Goal: Navigation & Orientation: Locate item on page

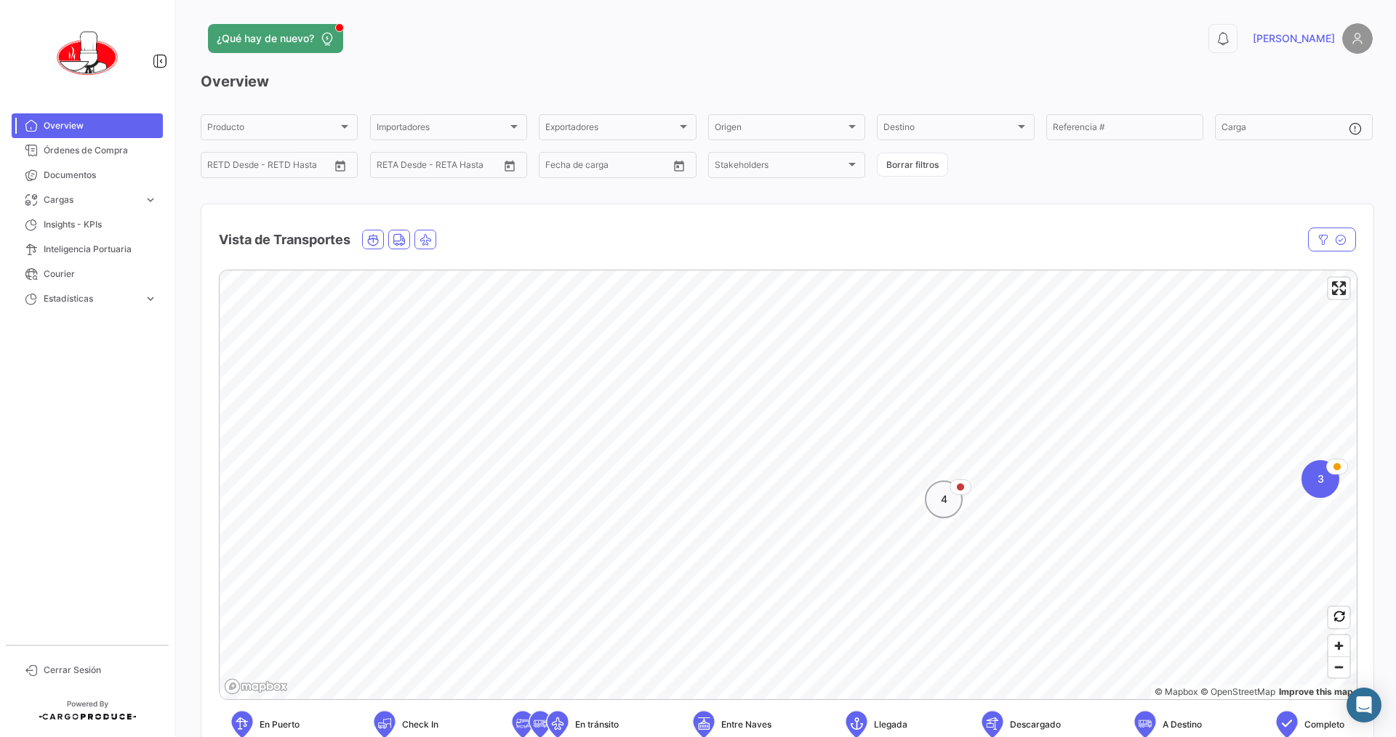
scroll to position [73, 0]
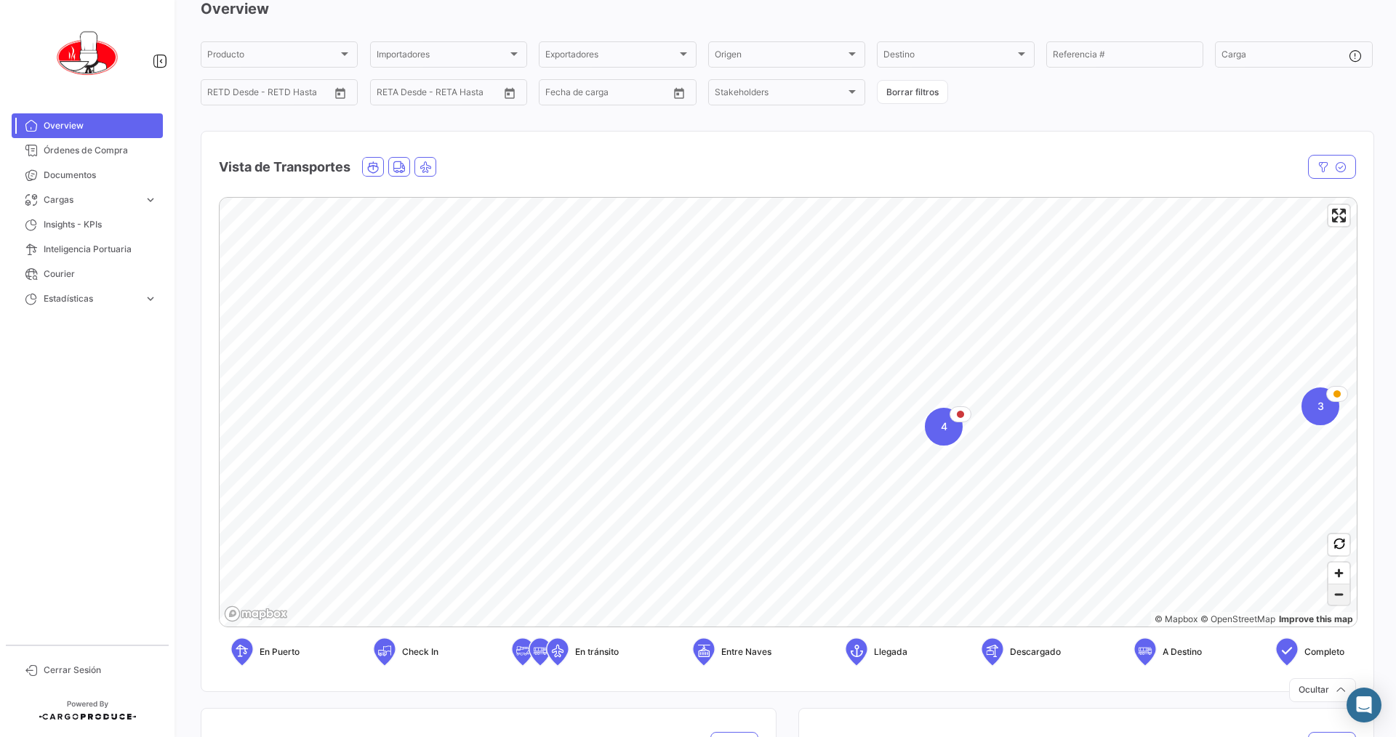
click at [675, 588] on span "Zoom out" at bounding box center [1338, 594] width 21 height 20
click at [675, 592] on span "Zoom out" at bounding box center [1338, 594] width 21 height 20
click at [675, 594] on span "Zoom out" at bounding box center [1338, 594] width 21 height 20
click at [65, 121] on span "Overview" at bounding box center [100, 125] width 113 height 13
click at [675, 600] on span "Zoom out" at bounding box center [1338, 594] width 21 height 20
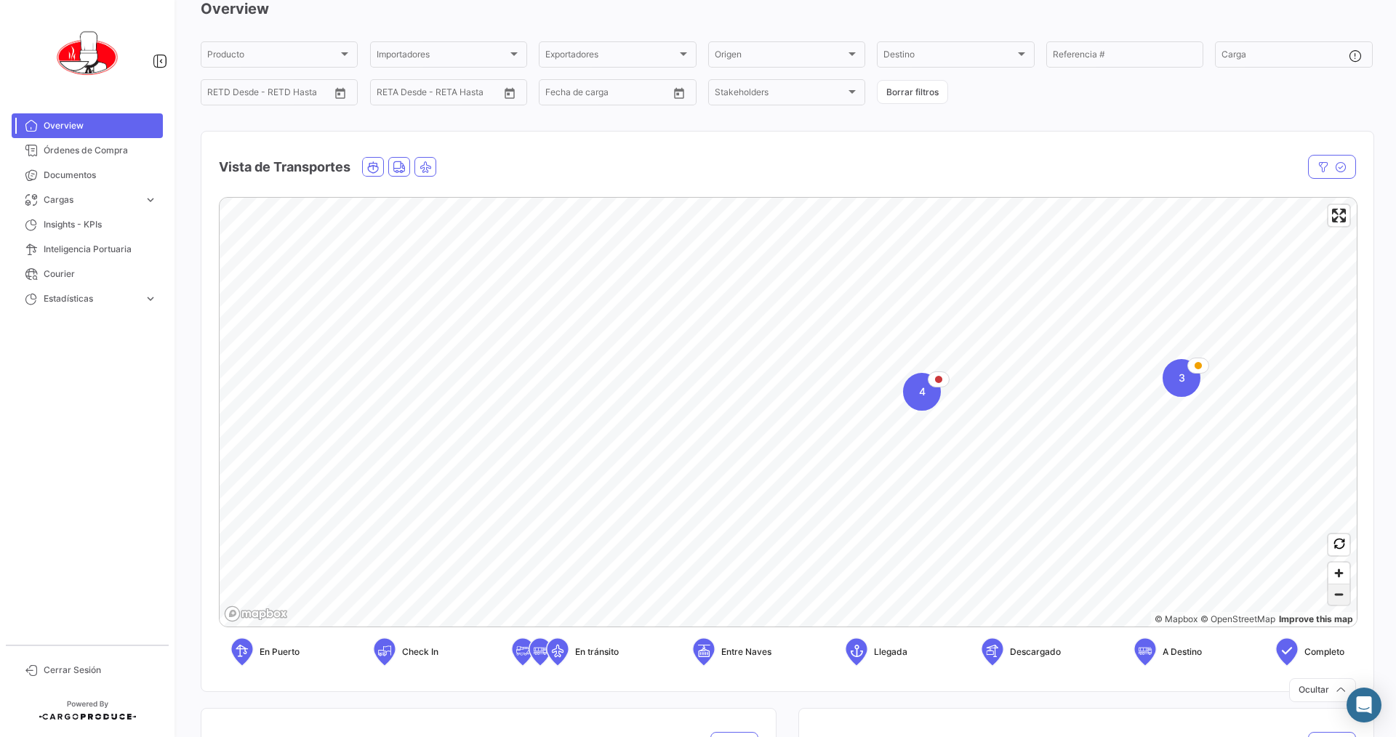
click at [675, 600] on span "Zoom out" at bounding box center [1338, 594] width 21 height 20
click at [675, 597] on span "Zoom out" at bounding box center [1338, 594] width 21 height 20
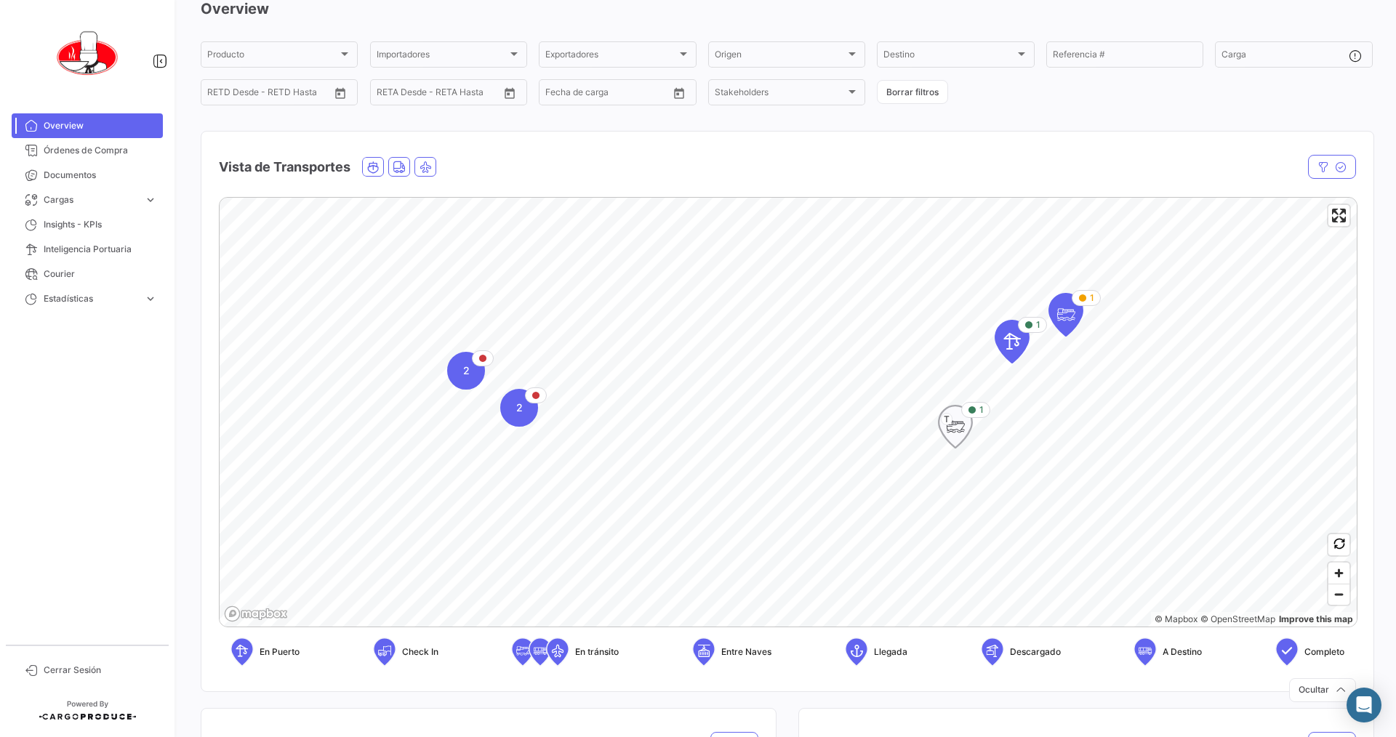
click at [675, 422] on icon "Map marker" at bounding box center [955, 426] width 20 height 31
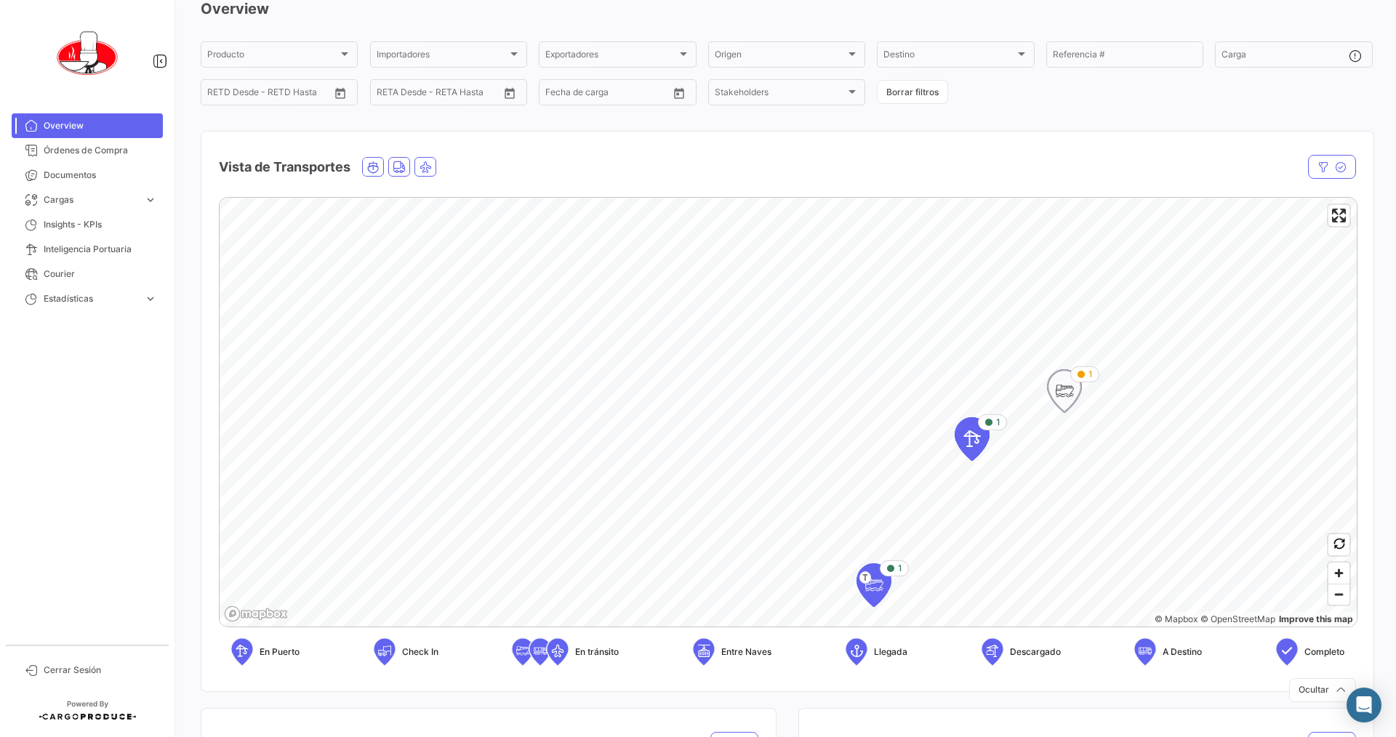
click at [675, 393] on icon "Map marker" at bounding box center [1064, 391] width 20 height 31
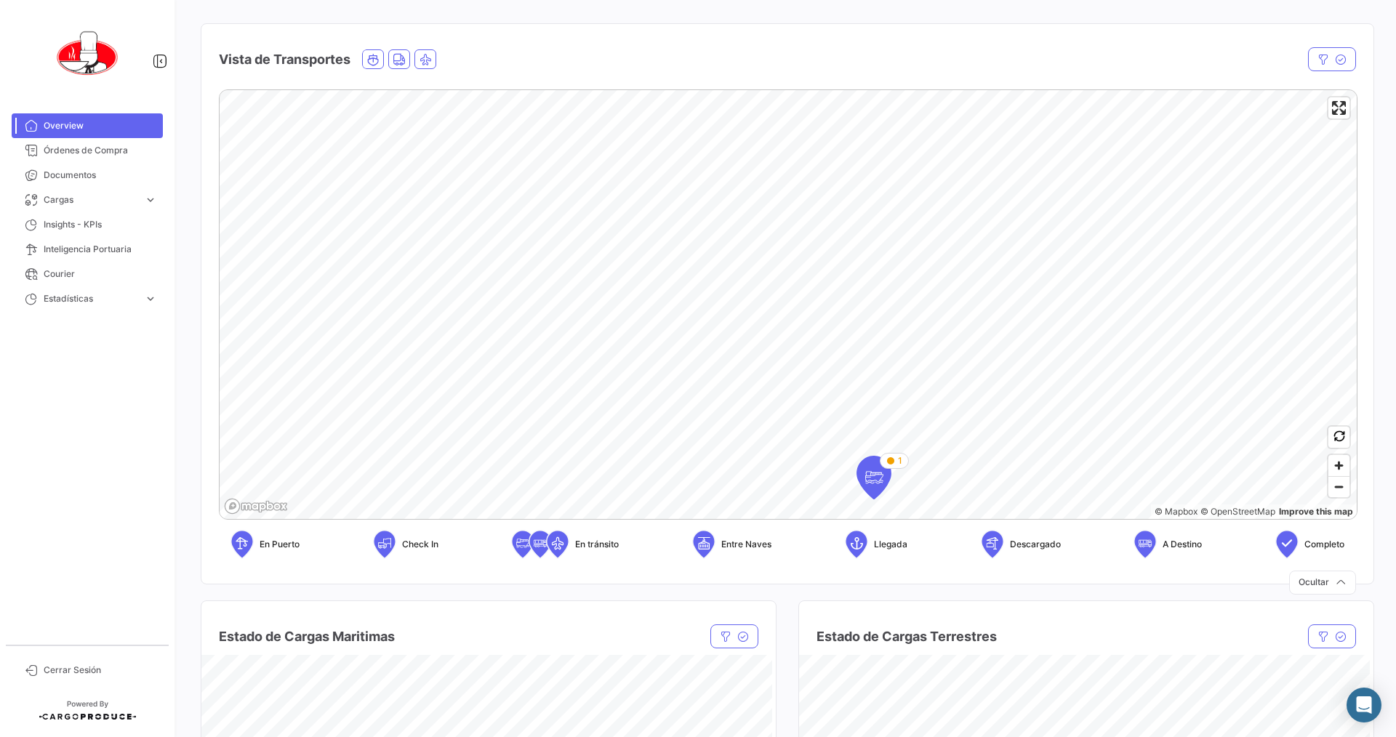
scroll to position [218, 0]
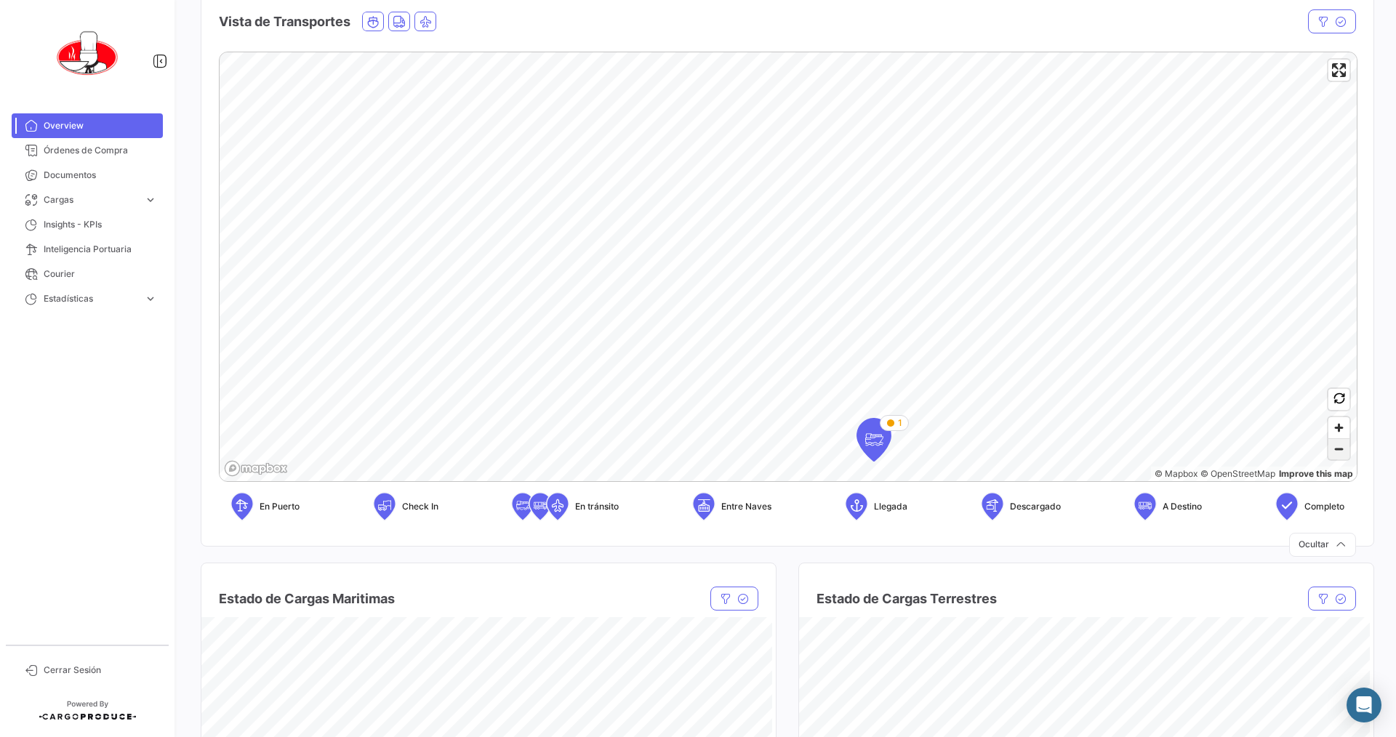
click at [675, 449] on span "Zoom out" at bounding box center [1338, 449] width 21 height 20
click at [675, 347] on icon "Map marker" at bounding box center [804, 338] width 20 height 31
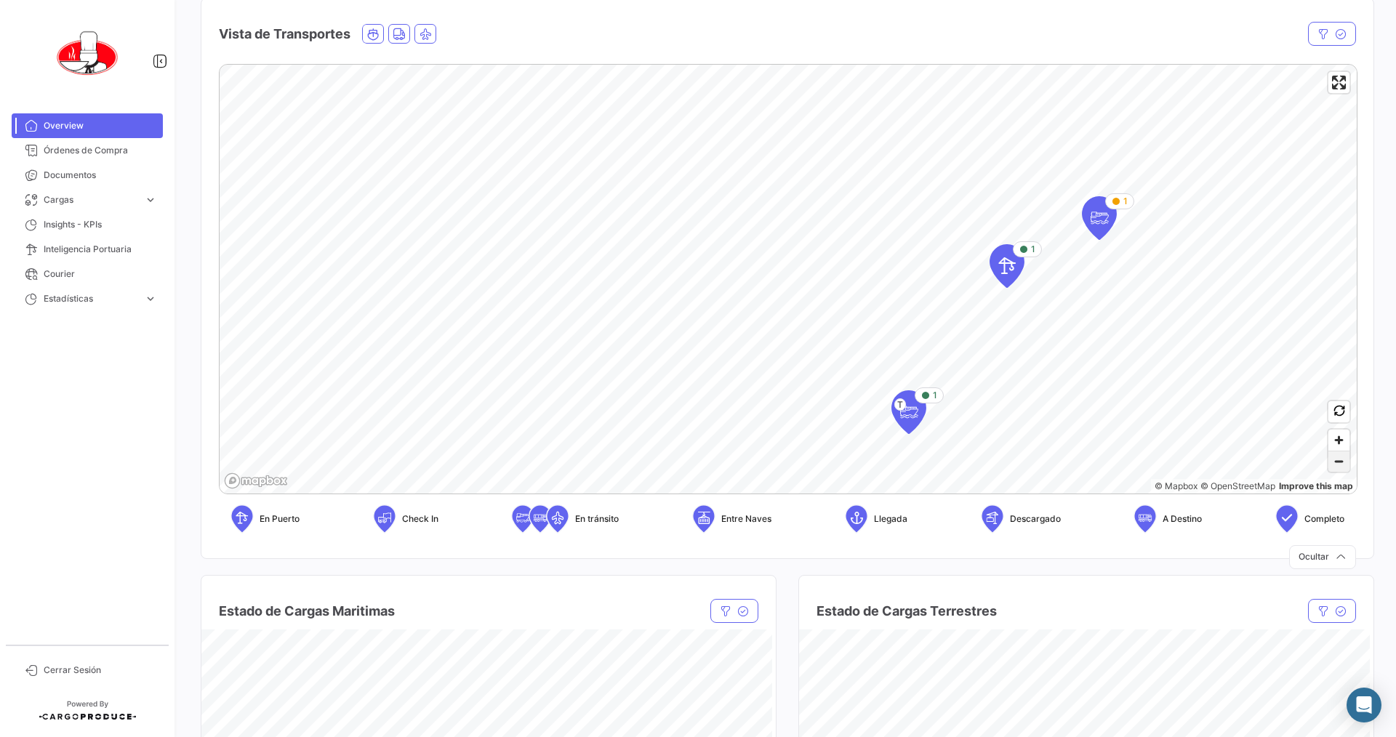
click at [675, 467] on span "Zoom out" at bounding box center [1338, 461] width 21 height 20
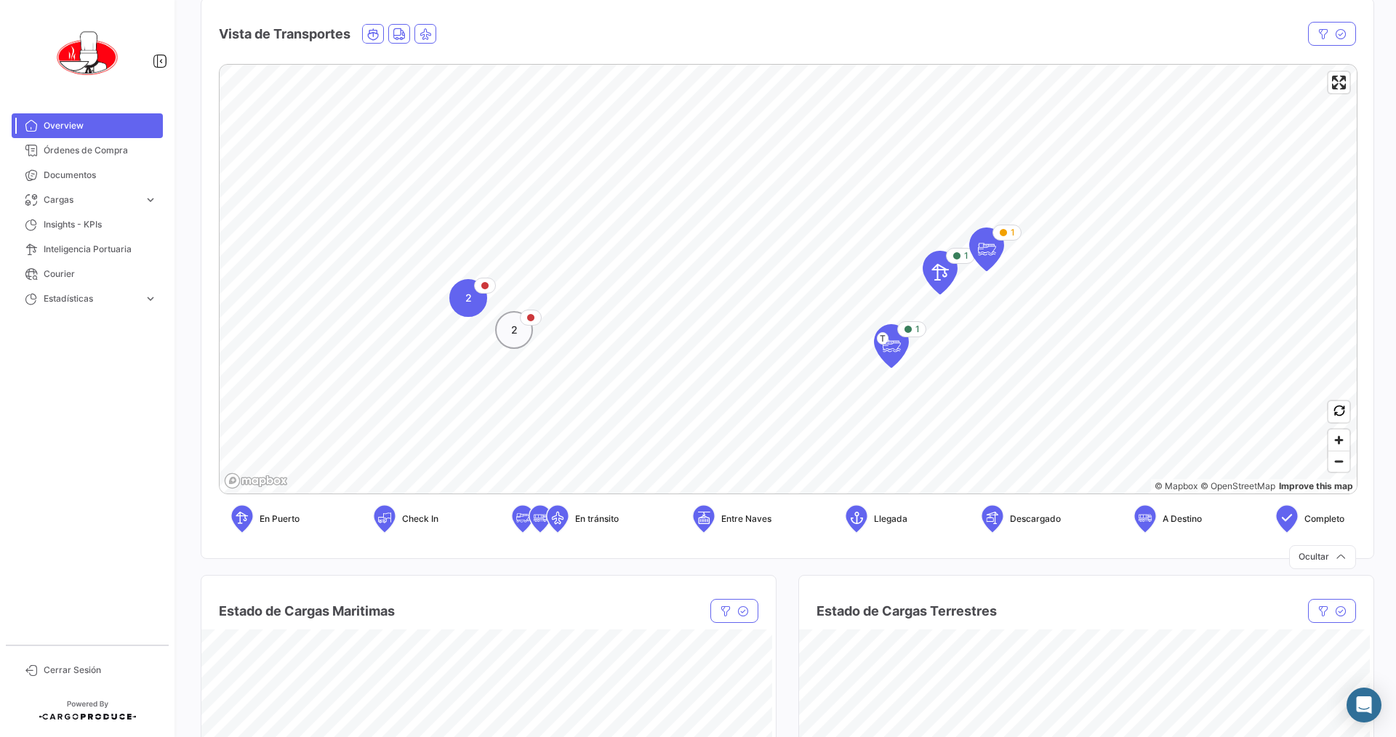
click at [511, 331] on span "2" at bounding box center [514, 330] width 7 height 15
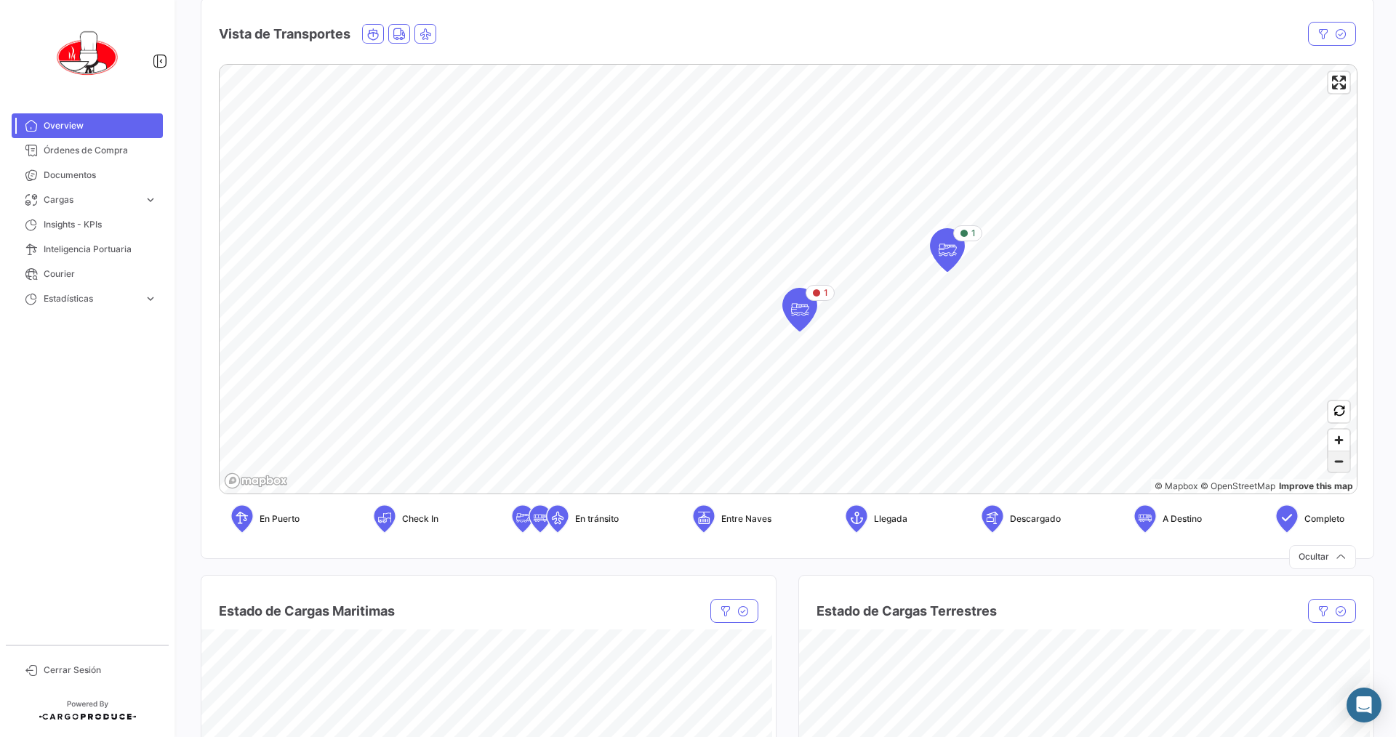
click at [675, 468] on span "Zoom out" at bounding box center [1338, 461] width 21 height 20
click at [675, 460] on span "Zoom out" at bounding box center [1338, 461] width 21 height 20
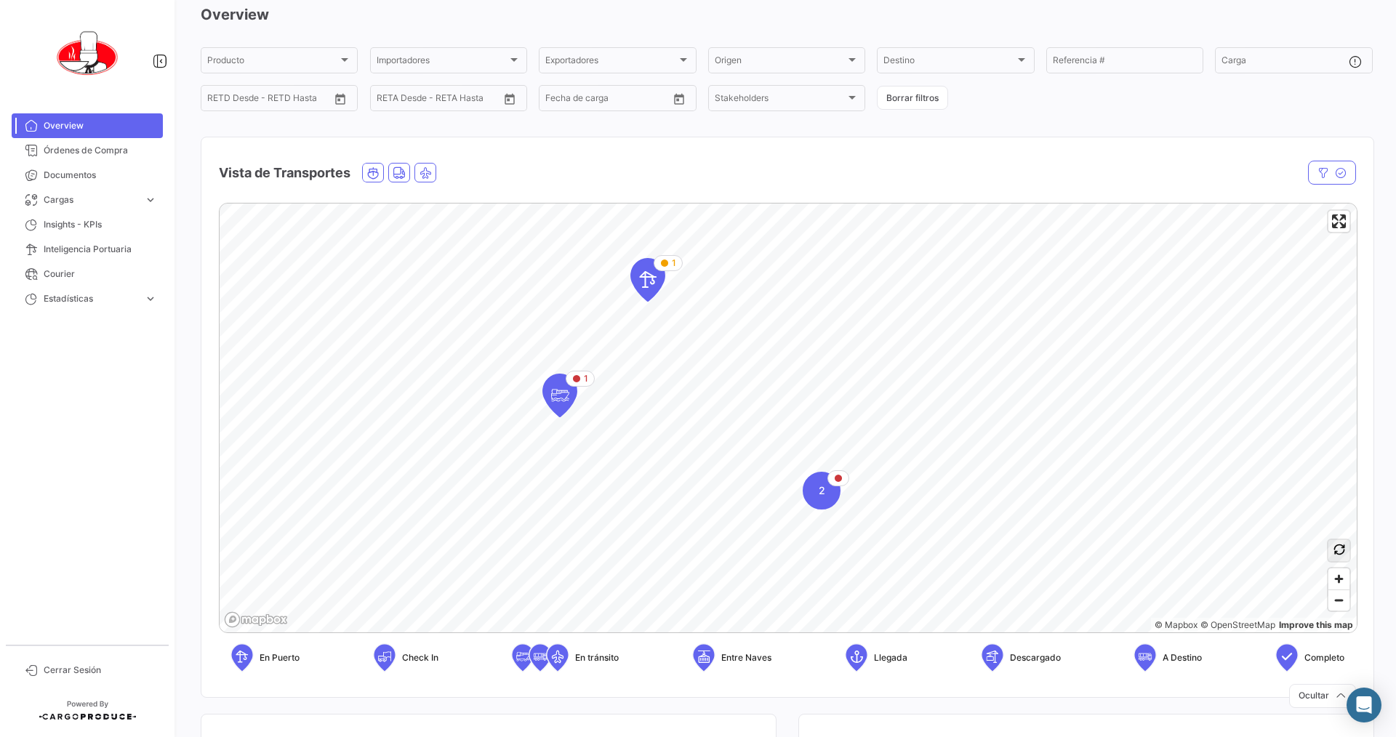
scroll to position [60, 0]
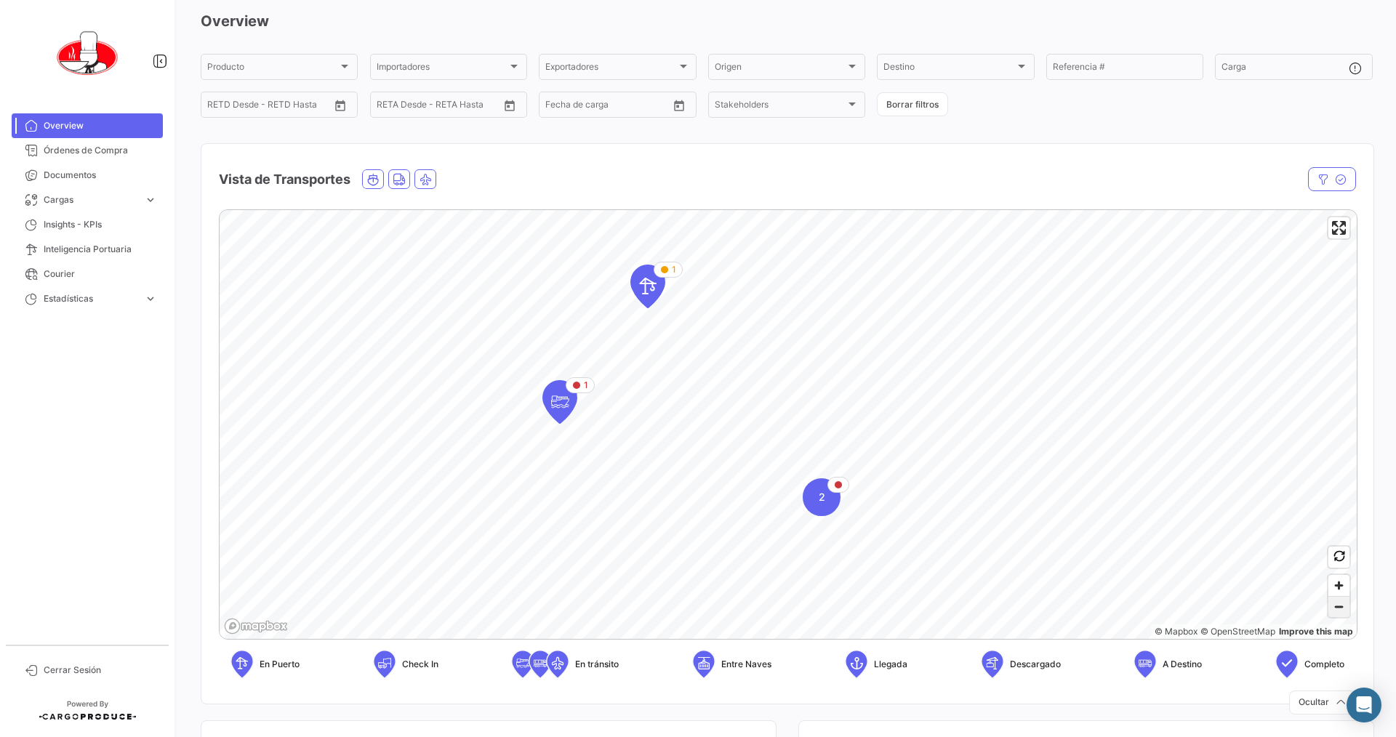
click at [675, 610] on span "Zoom out" at bounding box center [1338, 607] width 21 height 20
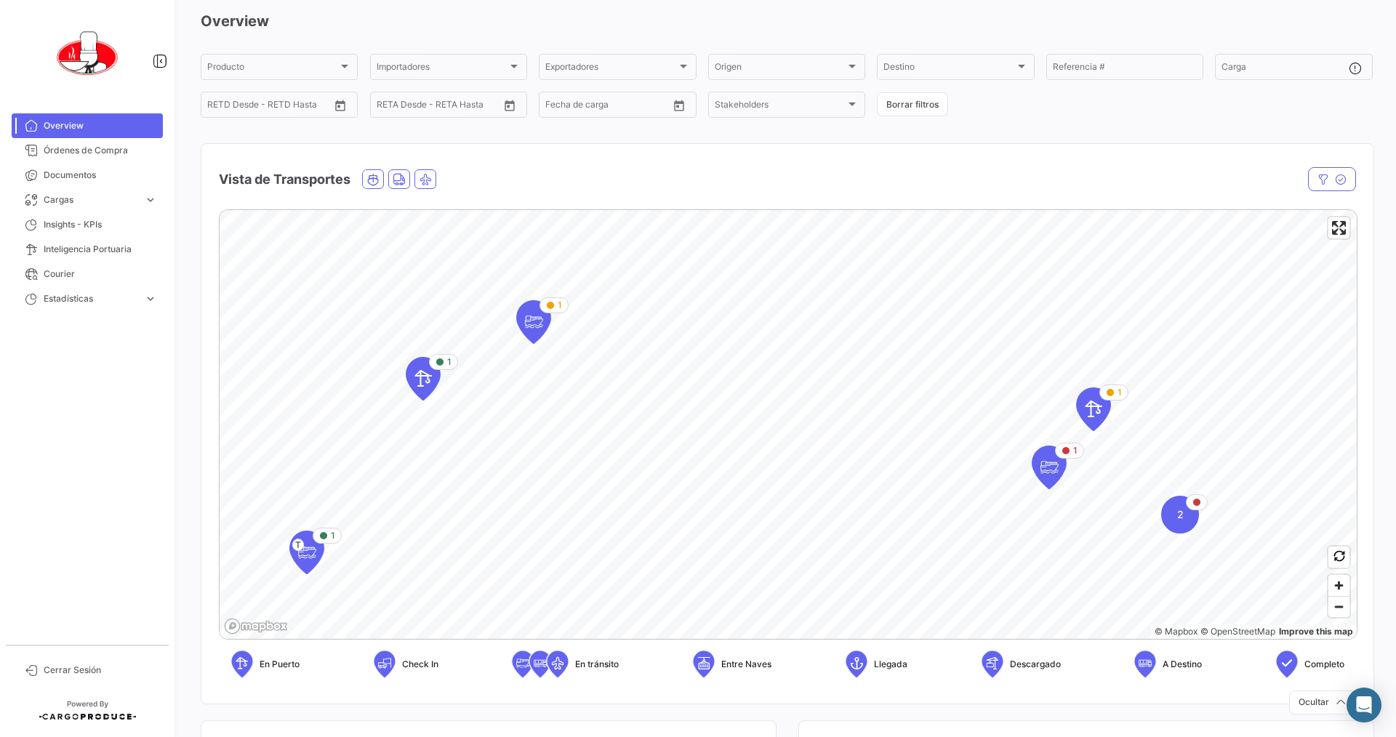
click at [675, 494] on div "1 T 2 1 1 1 1 © Mapbox © OpenStreetMap Improve this map En Puerto Check In En […" at bounding box center [787, 450] width 1172 height 504
